Goal: Obtain resource: Download file/media

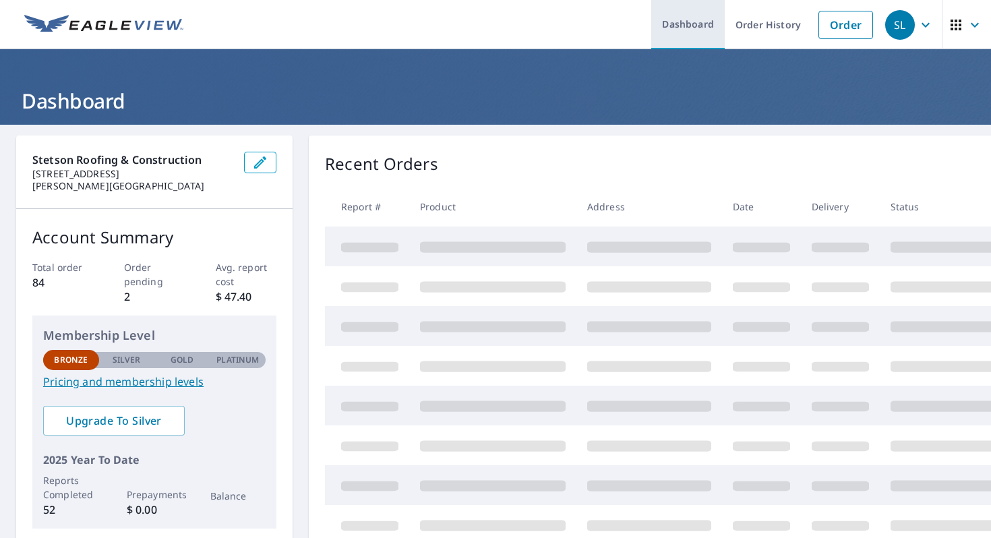
click at [691, 22] on link "Dashboard" at bounding box center [687, 24] width 73 height 49
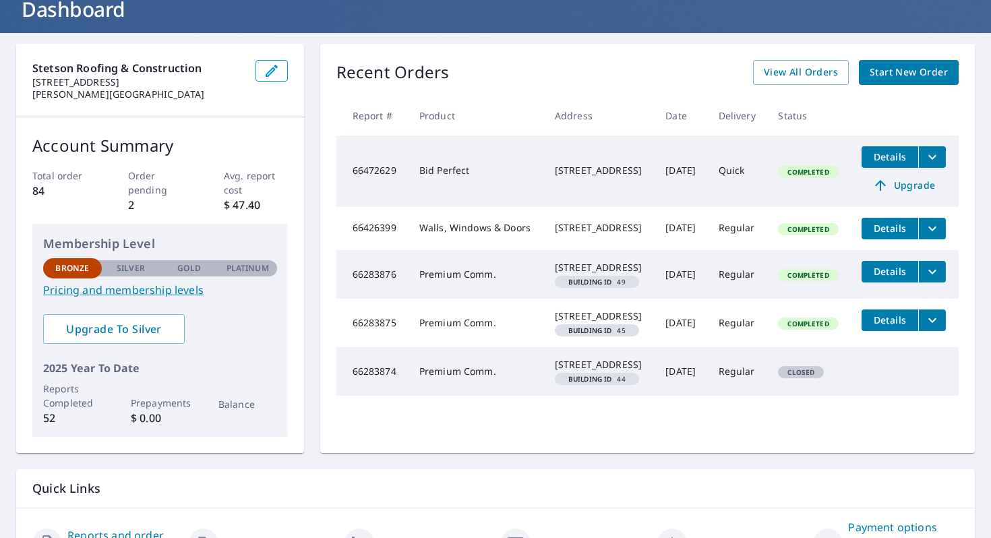
scroll to position [74, 0]
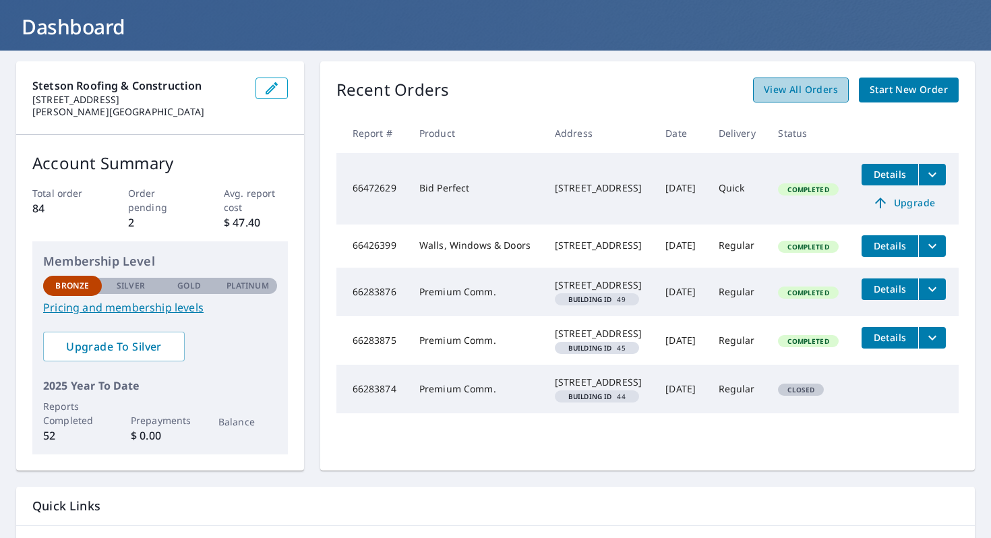
click at [806, 82] on span "View All Orders" at bounding box center [800, 90] width 74 height 17
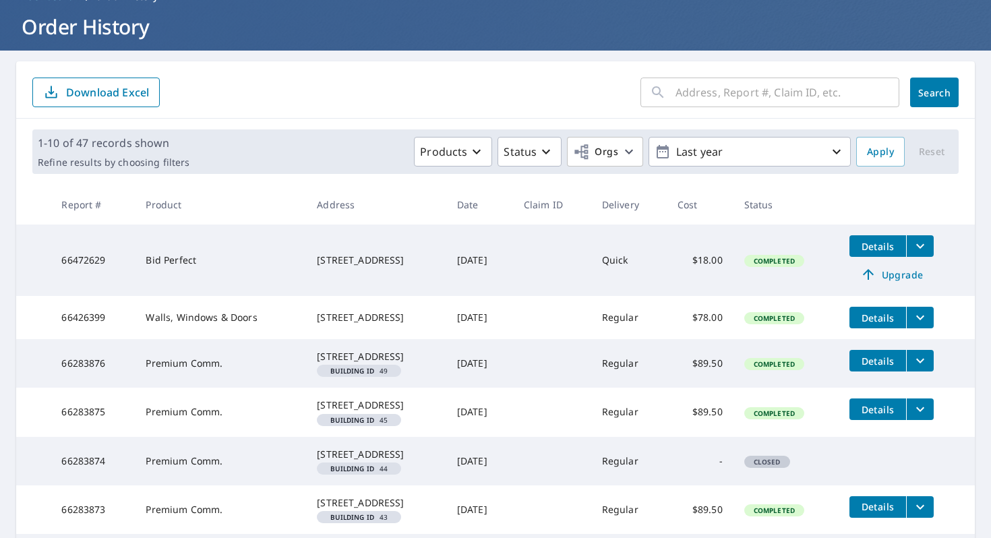
click at [757, 93] on input "text" at bounding box center [787, 92] width 224 height 38
type input "1403 POPPY DR HASLET, TX 76052"
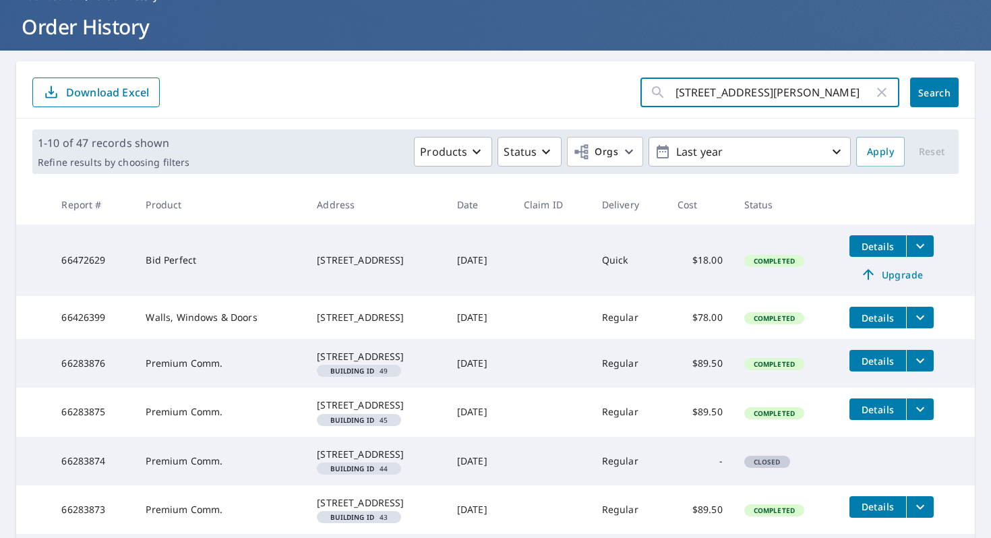
click at [935, 92] on span "Search" at bounding box center [933, 92] width 27 height 13
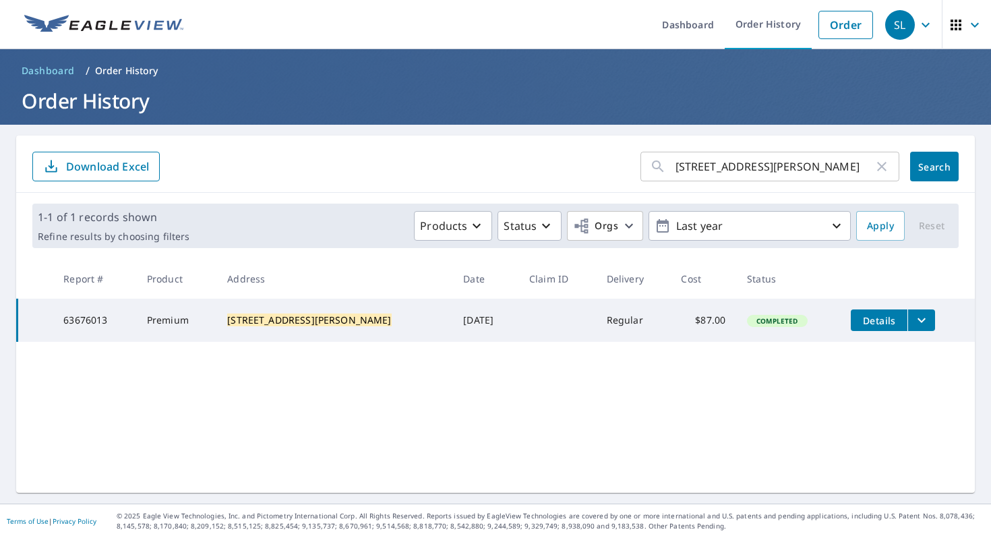
click at [913, 324] on icon "filesDropdownBtn-63676013" at bounding box center [921, 320] width 16 height 16
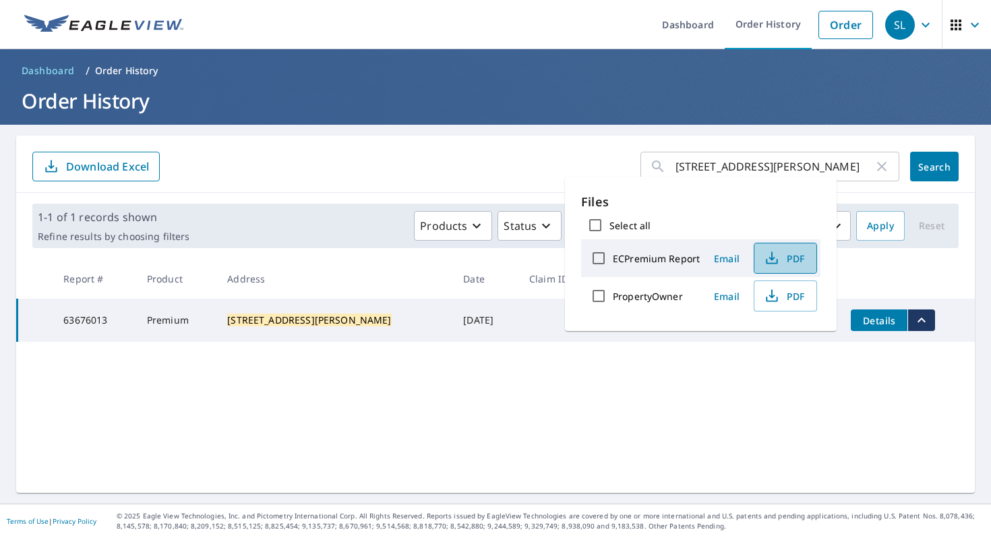
click at [790, 259] on span "PDF" at bounding box center [783, 258] width 43 height 16
